Goal: Task Accomplishment & Management: Complete application form

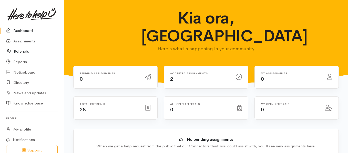
click at [23, 54] on link "Referrals" at bounding box center [32, 51] width 64 height 11
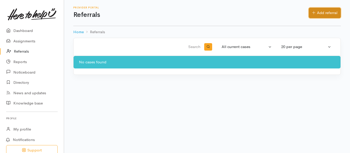
click at [314, 12] on icon at bounding box center [313, 13] width 3 height 4
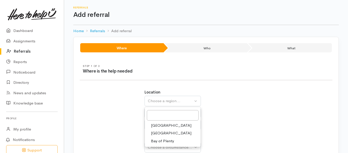
click at [160, 134] on span "[GEOGRAPHIC_DATA]" at bounding box center [171, 134] width 40 height 6
select select "3"
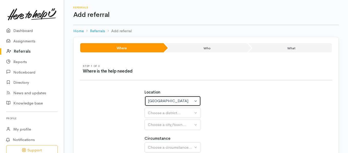
select select
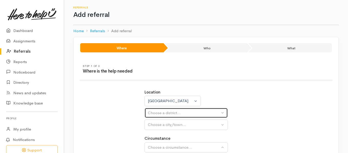
click at [174, 114] on div "Choose a district..." at bounding box center [184, 113] width 72 height 6
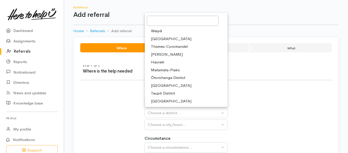
click at [168, 54] on link "Hamilton" at bounding box center [186, 54] width 83 height 8
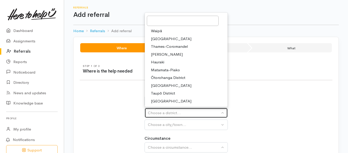
select select "4"
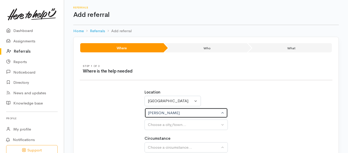
select select
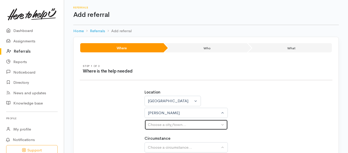
click at [158, 125] on div "Choose a city/town..." at bounding box center [184, 125] width 72 height 6
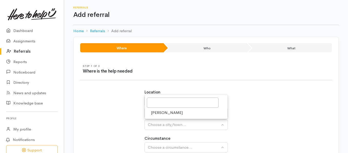
click at [163, 113] on span "Hamilton" at bounding box center [167, 113] width 32 height 6
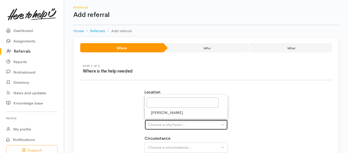
select select "1"
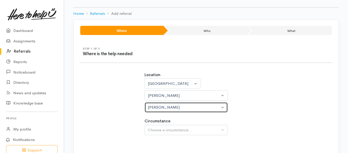
scroll to position [45, 0]
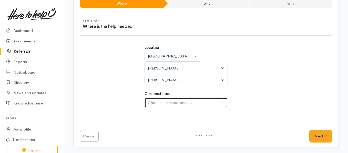
click at [192, 104] on div "Choose a circumstance..." at bounding box center [184, 103] width 72 height 6
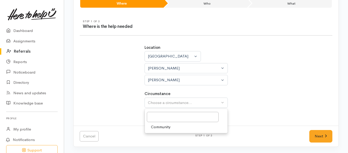
click at [186, 128] on link "Community" at bounding box center [186, 127] width 83 height 8
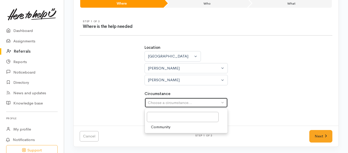
select select "2"
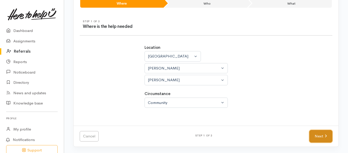
click at [321, 136] on link "Next" at bounding box center [320, 136] width 23 height 13
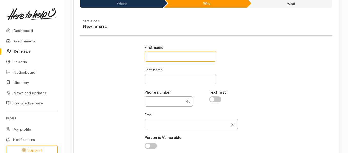
click at [197, 59] on input "text" at bounding box center [180, 56] width 72 height 11
type input "******"
click at [175, 76] on input "text" at bounding box center [180, 79] width 72 height 11
type input "******"
click at [172, 97] on input "text" at bounding box center [163, 102] width 38 height 11
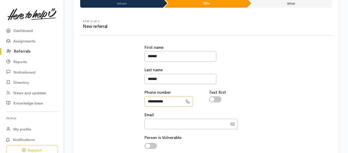
type input "**********"
click at [215, 102] on input "checkbox" at bounding box center [215, 100] width 12 height 6
checkbox input "true"
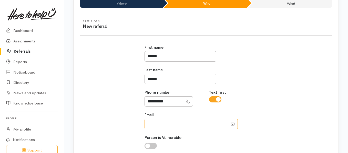
click at [201, 125] on input "Email" at bounding box center [185, 124] width 83 height 11
type input "xactgspotsmash@gmail.com"
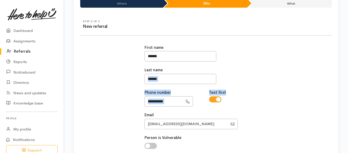
drag, startPoint x: 346, startPoint y: 71, endPoint x: 348, endPoint y: 96, distance: 24.9
click at [348, 96] on html "Support Your 'Here to help u' liaison Your contact within the 'Here to help u' …" at bounding box center [174, 31] width 348 height 153
click at [313, 109] on div "**********" at bounding box center [206, 119] width 259 height 161
click at [152, 147] on input "checkbox" at bounding box center [150, 146] width 12 height 6
checkbox input "true"
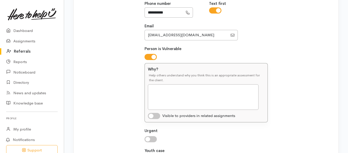
scroll to position [138, 0]
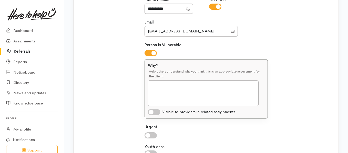
click at [154, 139] on div "**********" at bounding box center [205, 57] width 129 height 223
click at [154, 132] on div "Urgent Why? Help others understand why you think this is an appropriate assessm…" at bounding box center [205, 131] width 123 height 14
click at [155, 136] on input "checkbox" at bounding box center [150, 136] width 12 height 6
checkbox input "true"
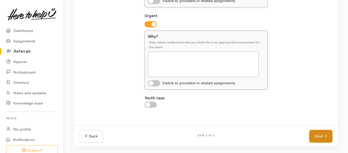
click at [324, 134] on link "Next" at bounding box center [320, 136] width 23 height 13
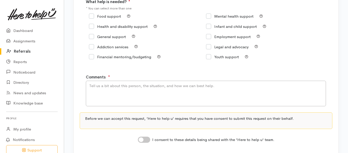
scroll to position [81, 0]
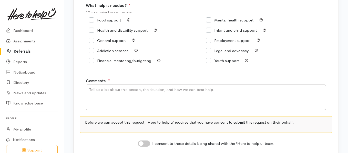
click at [91, 19] on input "Food support" at bounding box center [105, 20] width 32 height 4
checkbox input "true"
click at [92, 40] on input "General support" at bounding box center [107, 41] width 37 height 4
checkbox input "true"
click at [96, 61] on input "Financial mentoring/budgeting" at bounding box center [120, 61] width 62 height 4
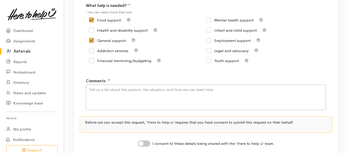
checkbox input "true"
click at [142, 90] on textarea "Comments" at bounding box center [206, 98] width 240 height 26
type textarea "W"
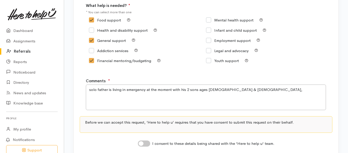
click at [141, 79] on div "Comments ● solo father is living in emergency at the moment with his 2 sons age…" at bounding box center [212, 94] width 253 height 32
click at [240, 89] on textarea "solo father is living in emergency at the moment with his 2 sons ages 4 & 6year…" at bounding box center [206, 98] width 240 height 26
drag, startPoint x: 240, startPoint y: 89, endPoint x: 238, endPoint y: 71, distance: 17.7
click at [238, 71] on div "Step 3 of 3 What help is needed What help is needed? ● * You can select more th…" at bounding box center [206, 69] width 265 height 182
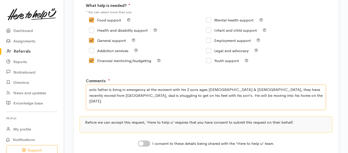
scroll to position [103, 0]
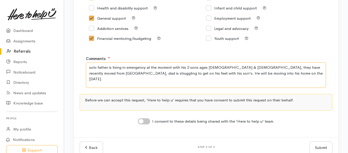
type textarea "solo father is living in emergency at the moment with his 2 sons ages 4 & 6year…"
click at [148, 121] on input "I consent to these details being shared with the 'Here to help u' team." at bounding box center [144, 122] width 12 height 6
checkbox input "true"
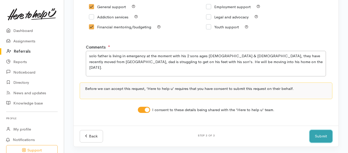
click at [314, 135] on button "Submit" at bounding box center [320, 136] width 23 height 13
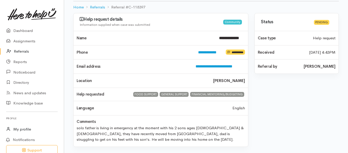
click at [27, 126] on link "My profile" at bounding box center [32, 129] width 64 height 11
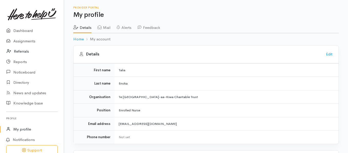
click at [23, 53] on link "Referrals" at bounding box center [32, 51] width 64 height 11
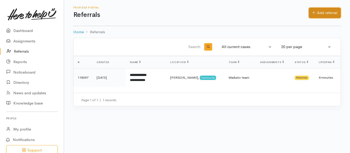
click at [322, 14] on link "Add referral" at bounding box center [325, 13] width 32 height 11
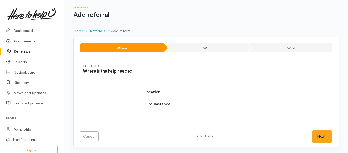
select select
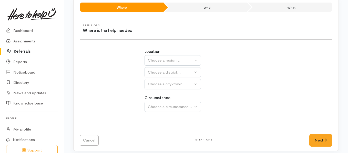
scroll to position [41, 0]
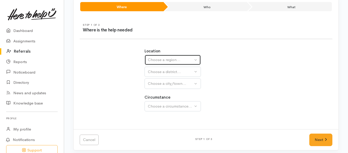
click at [186, 60] on div "Choose a region..." at bounding box center [170, 60] width 45 height 6
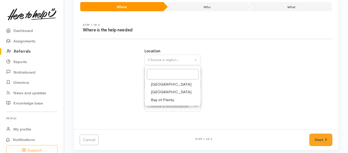
click at [164, 91] on span "Waikato" at bounding box center [171, 92] width 40 height 6
select select "3"
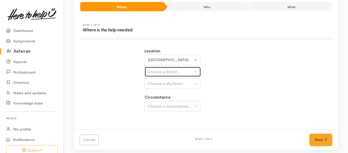
click at [182, 73] on div "Choose a district..." at bounding box center [170, 72] width 45 height 6
select select
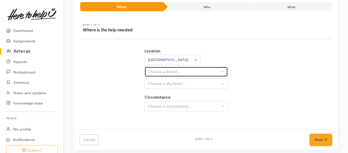
click at [182, 73] on div "Choose a district..." at bounding box center [184, 72] width 72 height 6
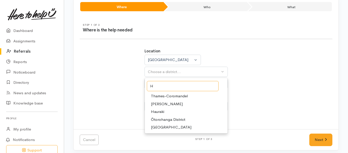
type input "H"
click at [161, 103] on span "Hamilton" at bounding box center [167, 104] width 32 height 6
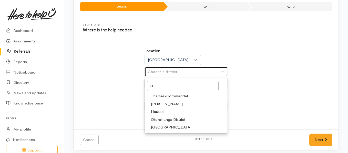
select select "4"
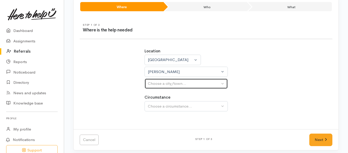
click at [167, 86] on div "Choose a city/town..." at bounding box center [184, 84] width 72 height 6
click at [171, 84] on div "Choose a city/town..." at bounding box center [184, 84] width 72 height 6
click at [170, 84] on div "Choose a city/town..." at bounding box center [184, 84] width 72 height 6
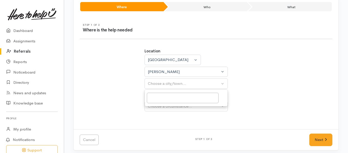
select select
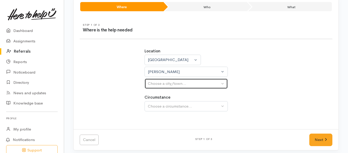
click at [160, 84] on div "Choose a city/town..." at bounding box center [184, 84] width 72 height 6
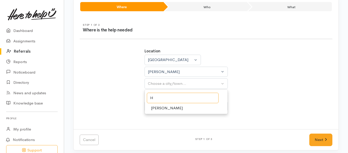
type input "H"
click at [159, 109] on span "Hamilton" at bounding box center [167, 109] width 32 height 6
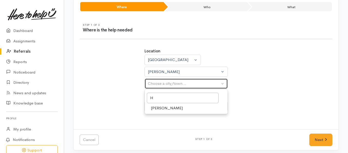
select select "1"
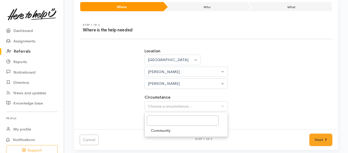
click at [164, 130] on span "Community" at bounding box center [160, 131] width 19 height 6
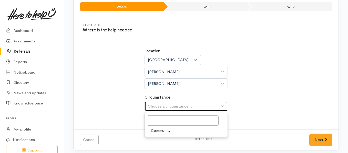
select select "2"
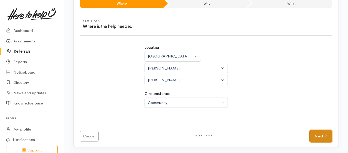
click at [322, 138] on link "Next" at bounding box center [320, 136] width 23 height 13
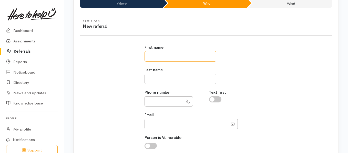
click at [196, 57] on input "text" at bounding box center [180, 56] width 72 height 11
type input "******"
click at [184, 82] on input "text" at bounding box center [180, 79] width 72 height 11
type input "******"
click at [172, 105] on input "text" at bounding box center [163, 102] width 38 height 11
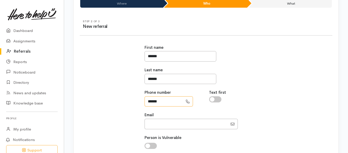
type input "**********"
click at [172, 127] on input "Email" at bounding box center [185, 124] width 83 height 11
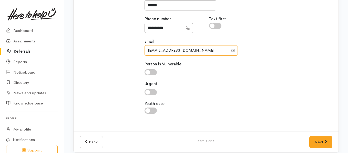
scroll to position [124, 0]
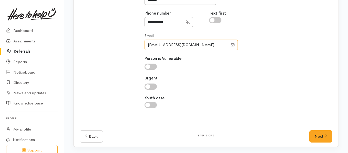
type input "xactgspotsmash@gmail.com"
click at [157, 85] on div at bounding box center [205, 87] width 123 height 6
click at [154, 87] on input "checkbox" at bounding box center [150, 87] width 12 height 6
checkbox input "true"
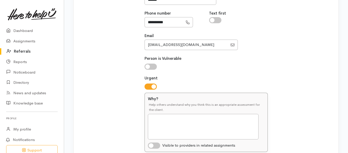
click at [153, 66] on input "checkbox" at bounding box center [150, 67] width 12 height 6
checkbox input "true"
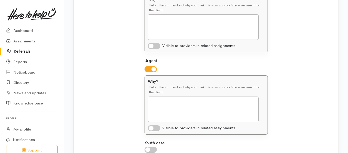
scroll to position [249, 0]
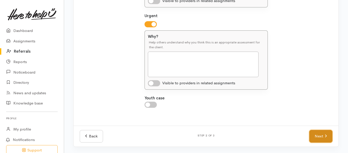
click at [321, 138] on link "Next" at bounding box center [320, 136] width 23 height 13
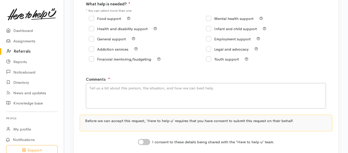
scroll to position [79, 0]
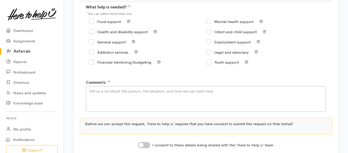
click at [92, 43] on input "General support" at bounding box center [107, 42] width 37 height 4
checkbox input "true"
click at [106, 98] on textarea "Comments" at bounding box center [206, 99] width 240 height 26
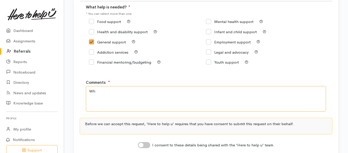
type textarea "W"
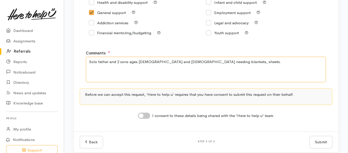
scroll to position [115, 0]
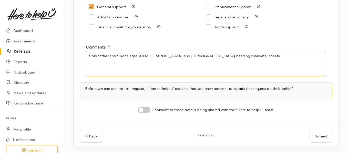
type textarea "Solo father and 2 sons ages 4 and 6years old needing blankets, sheets."
click at [147, 110] on input "I consent to these details being shared with the 'Here to help u' team." at bounding box center [144, 110] width 12 height 6
checkbox input "true"
click at [324, 140] on button "Submit" at bounding box center [320, 136] width 23 height 13
